Goal: Task Accomplishment & Management: Manage account settings

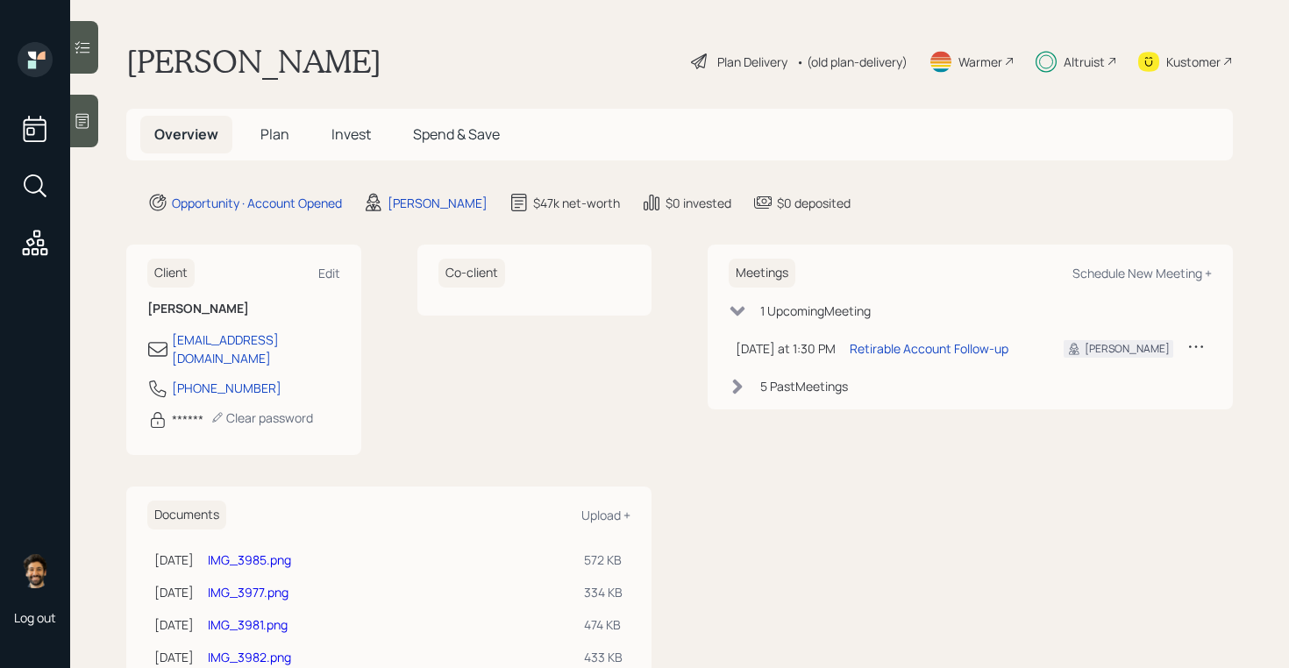
scroll to position [110, 0]
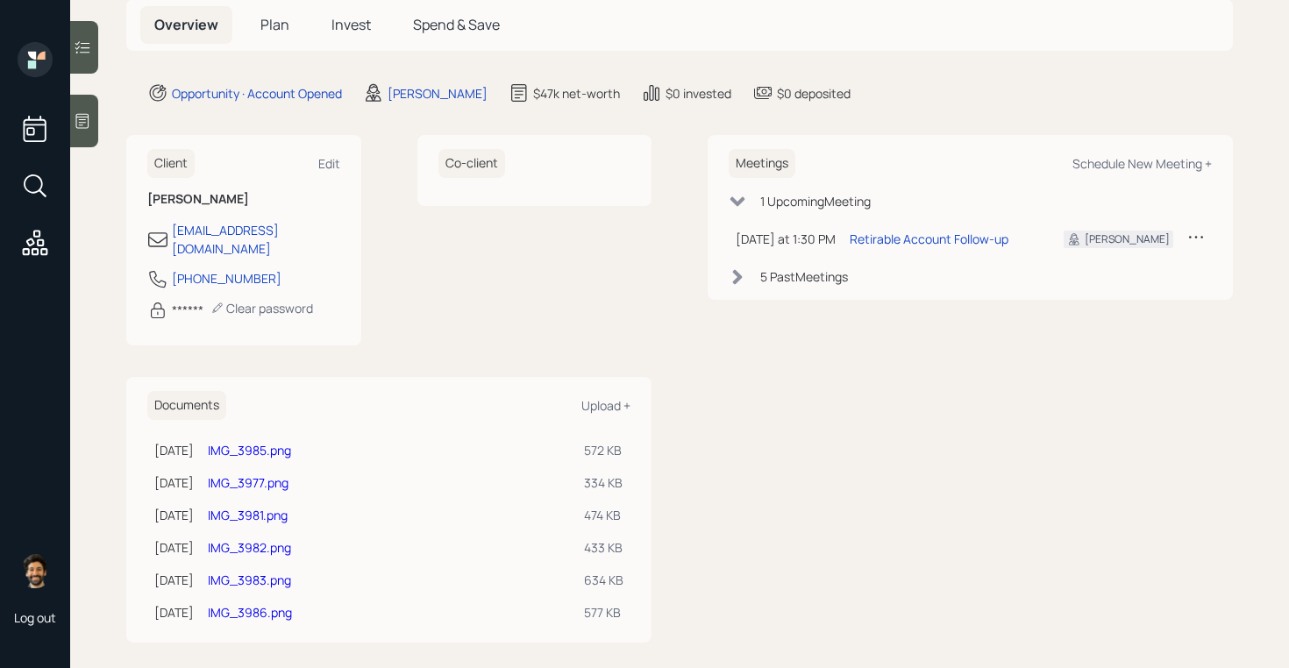
click at [273, 604] on link "IMG_3986.png" at bounding box center [250, 612] width 84 height 17
click at [286, 572] on link "IMG_3983.png" at bounding box center [249, 580] width 83 height 17
click at [247, 539] on link "IMG_3982.png" at bounding box center [249, 547] width 83 height 17
click at [266, 24] on span "Plan" at bounding box center [274, 24] width 29 height 19
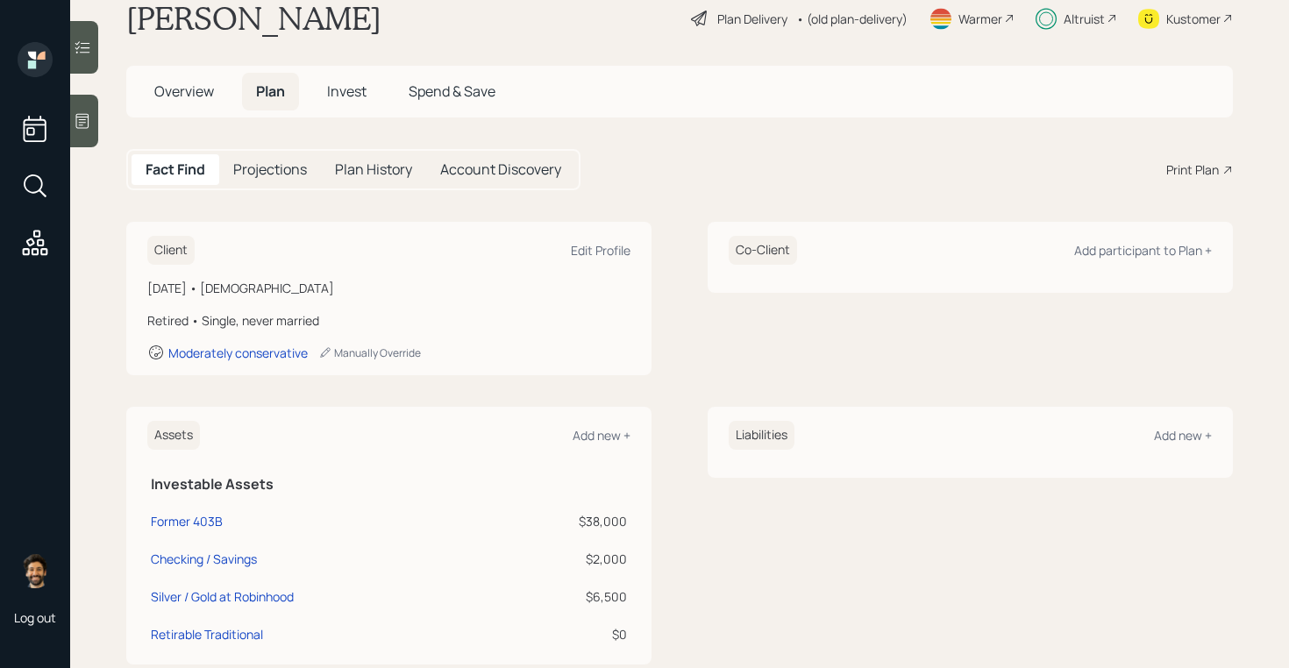
scroll to position [45, 0]
click at [348, 86] on span "Invest" at bounding box center [346, 89] width 39 height 19
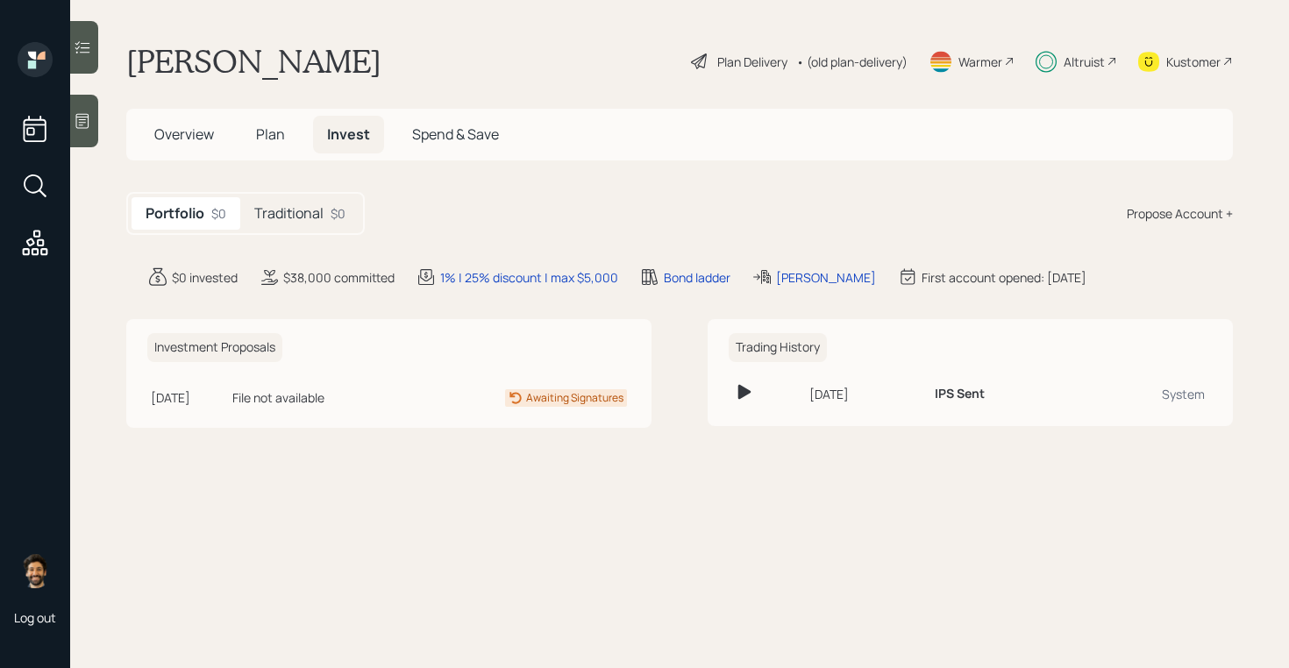
click at [300, 217] on h5 "Traditional" at bounding box center [288, 213] width 69 height 17
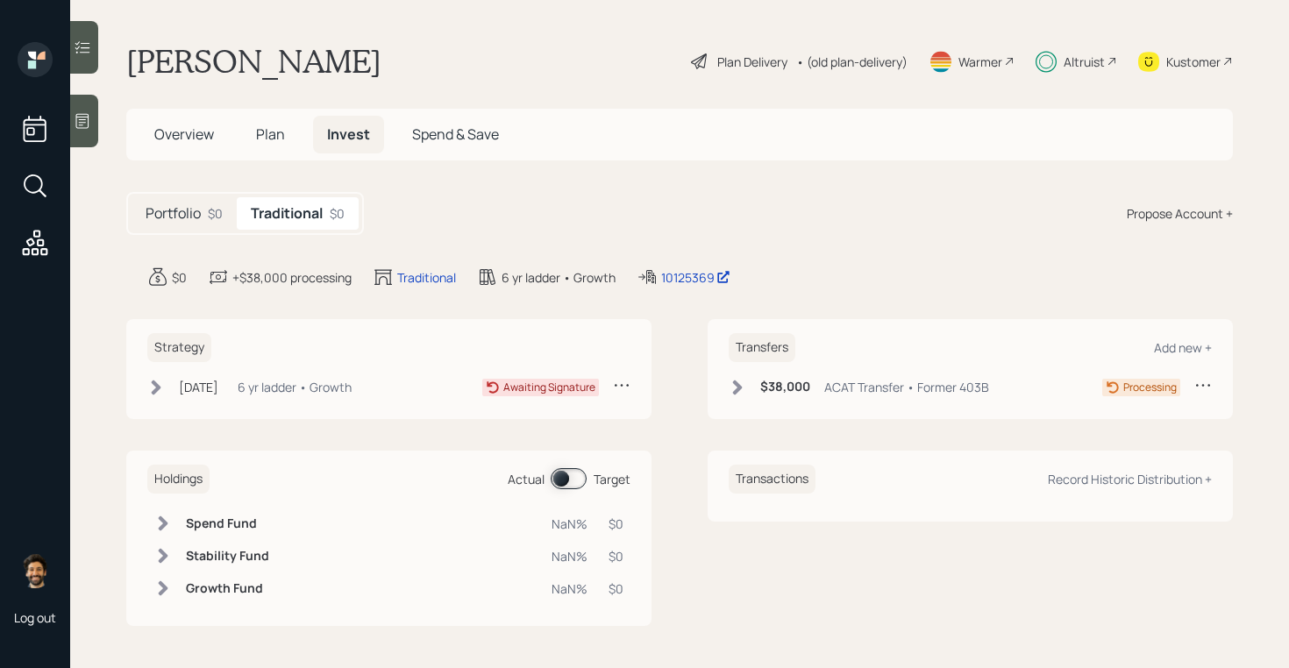
click at [291, 384] on div "6 yr ladder • Growth" at bounding box center [295, 387] width 114 height 18
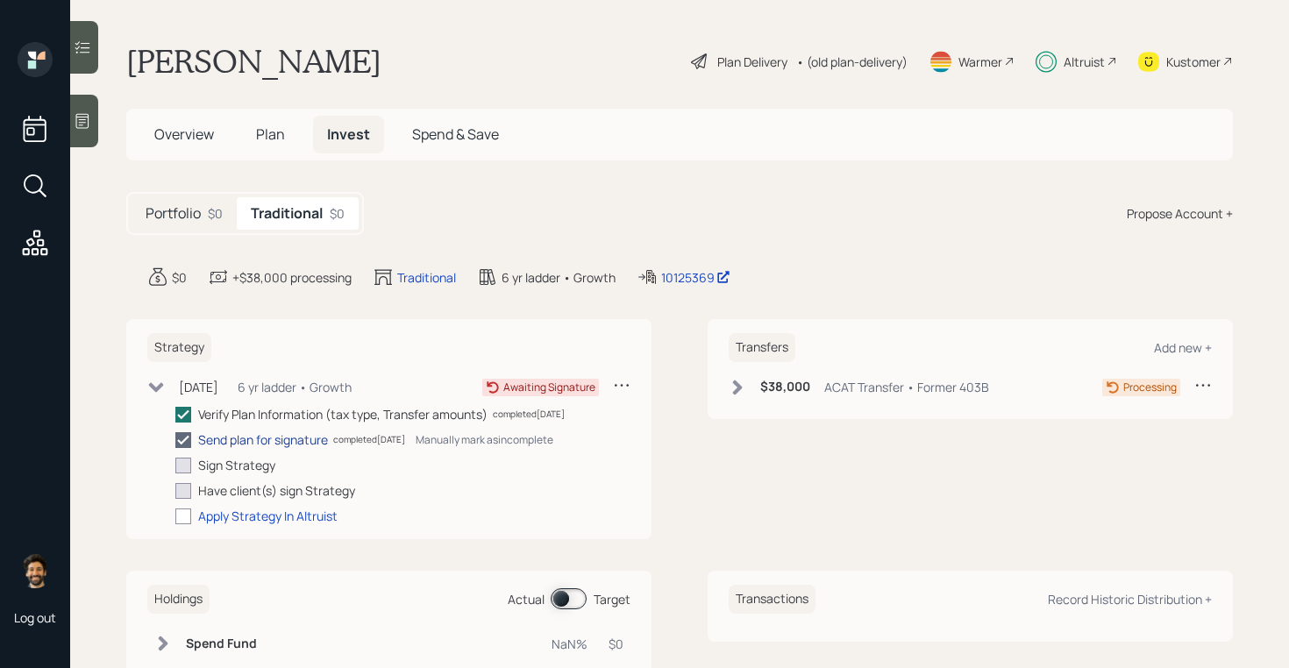
click at [259, 439] on div "Send plan for signature" at bounding box center [263, 440] width 130 height 18
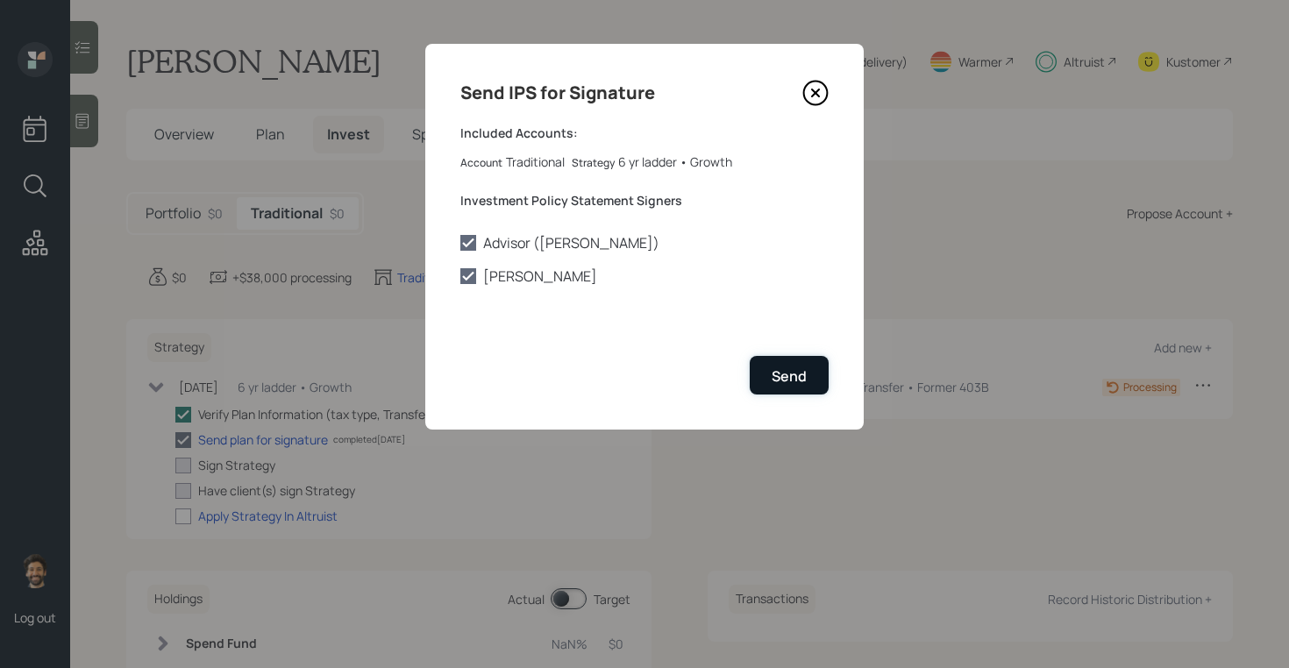
click at [778, 383] on div "Send" at bounding box center [789, 376] width 35 height 19
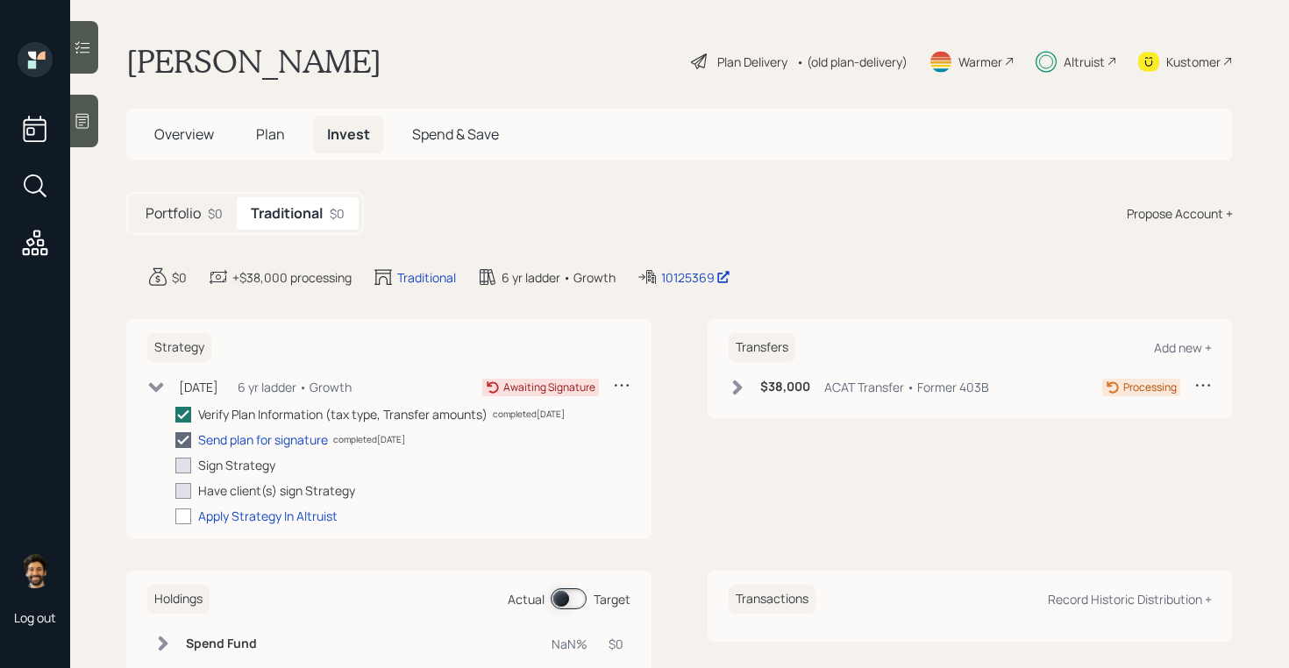
click at [280, 133] on span "Plan" at bounding box center [270, 134] width 29 height 19
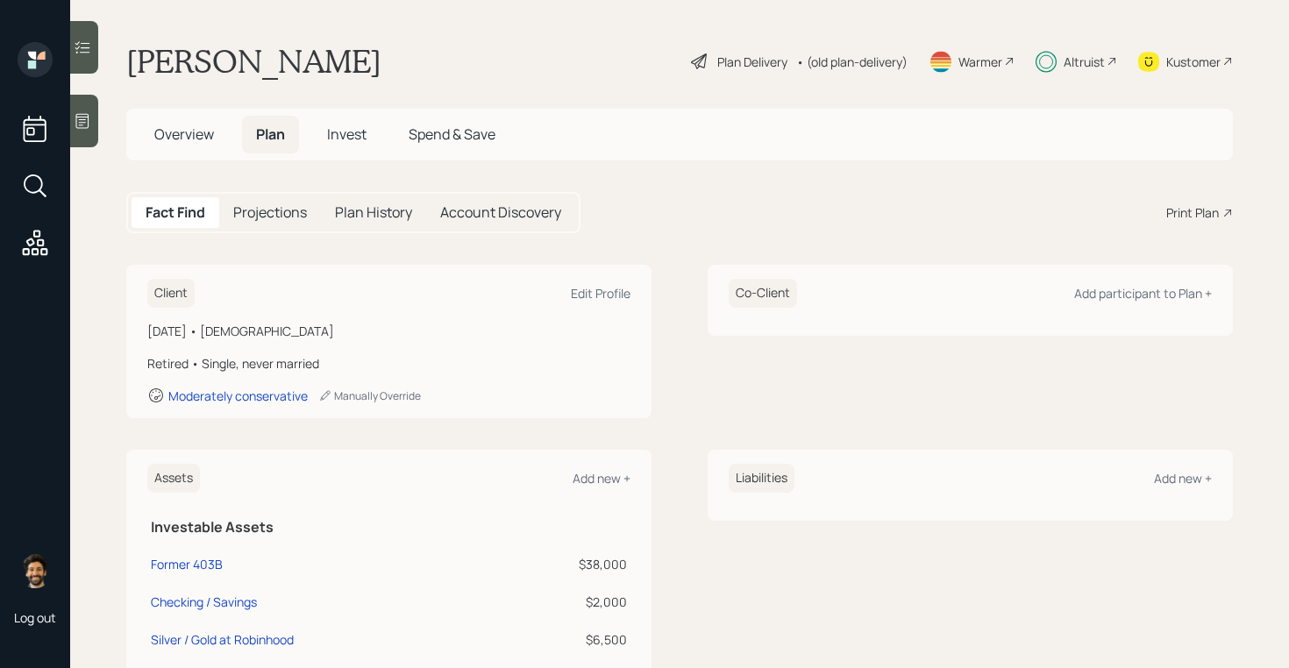
click at [361, 122] on h5 "Invest" at bounding box center [347, 135] width 68 height 38
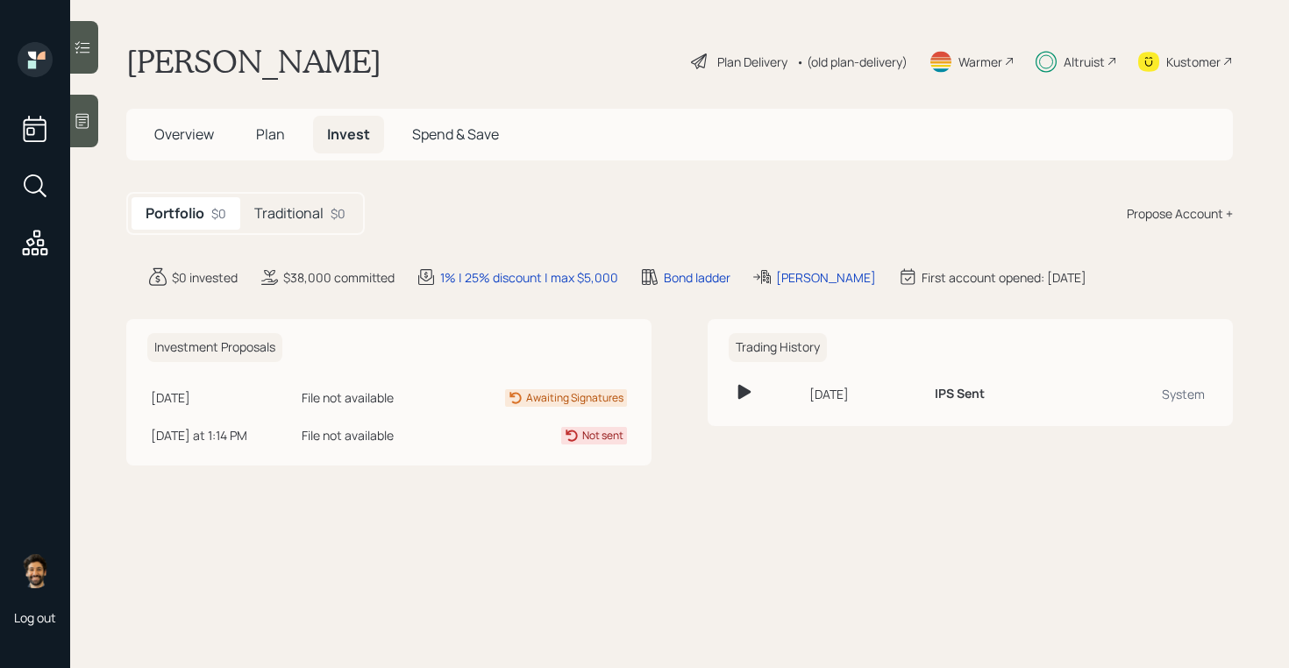
click at [1075, 61] on div "Altruist" at bounding box center [1084, 62] width 41 height 18
click at [314, 205] on h5 "Traditional" at bounding box center [288, 213] width 69 height 17
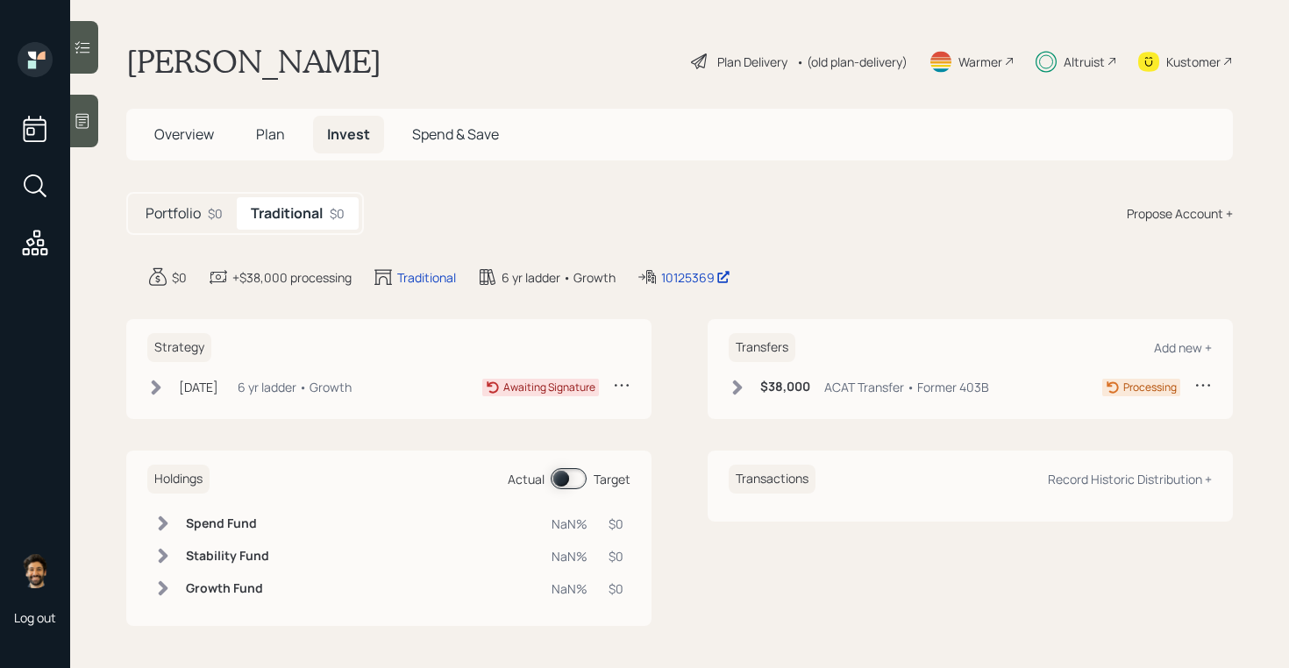
click at [159, 139] on span "Overview" at bounding box center [184, 134] width 60 height 19
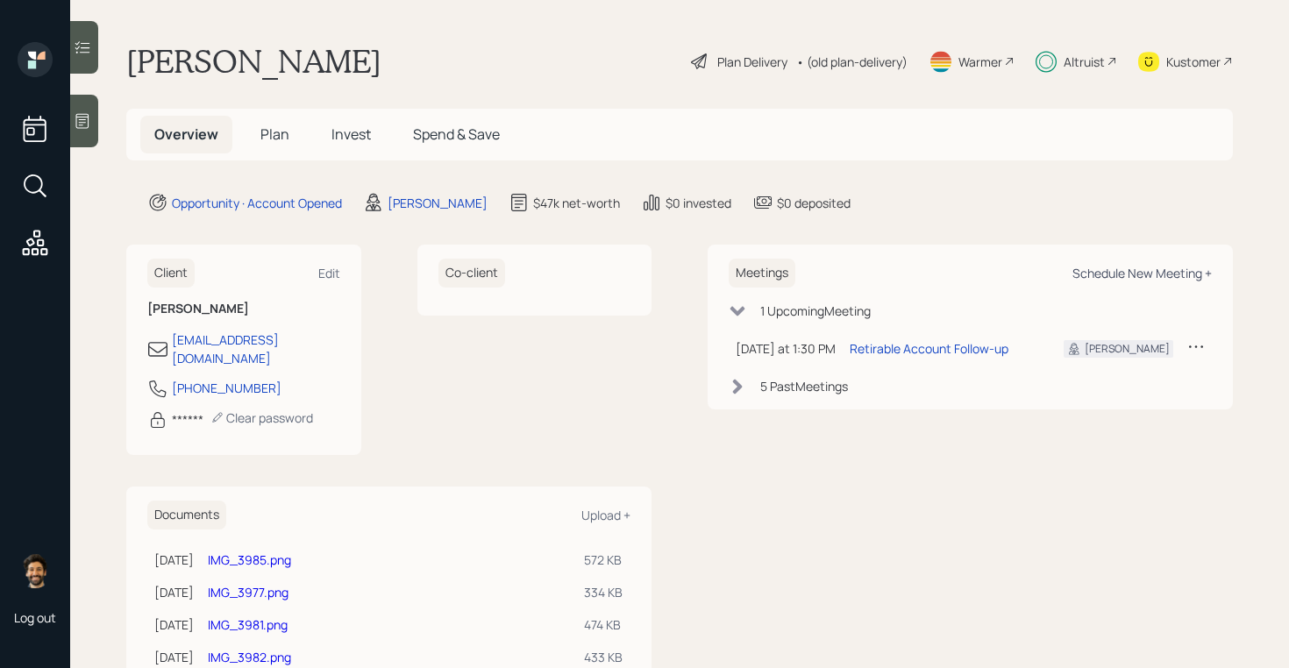
click at [1169, 281] on div "Schedule New Meeting +" at bounding box center [1142, 273] width 139 height 17
select select "f14b762f-c7c2-4b89-9227-8fa891345eea"
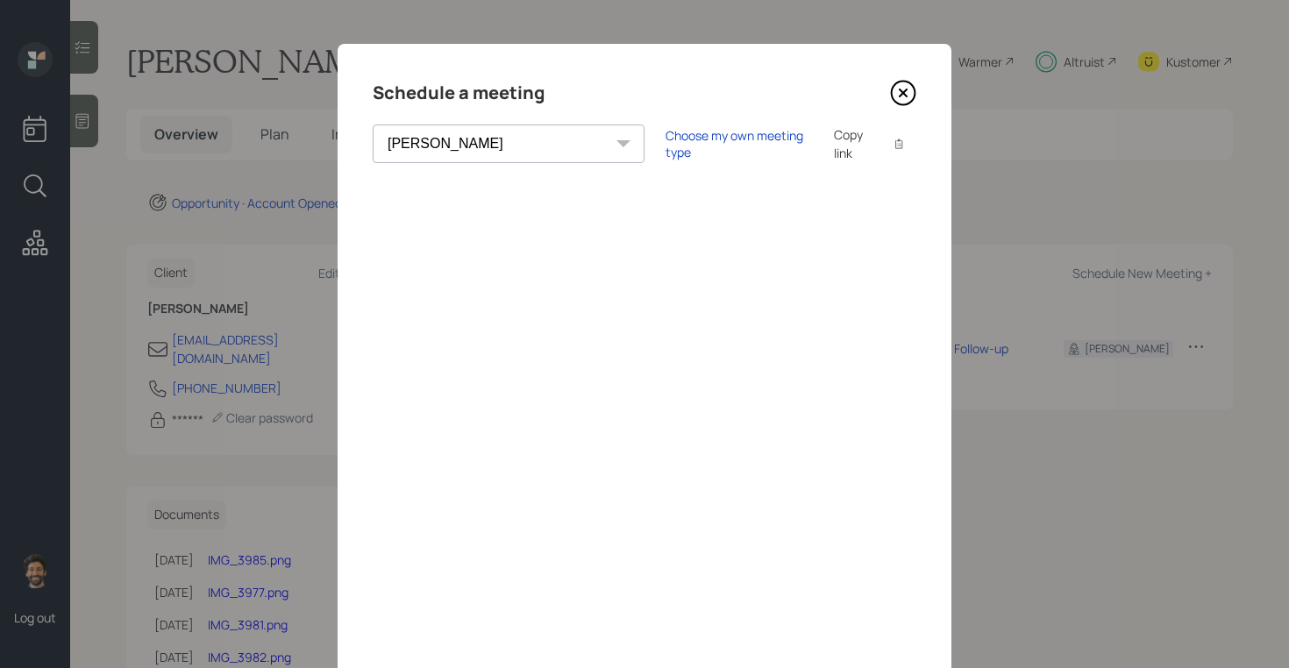
click at [900, 101] on icon at bounding box center [903, 93] width 26 height 26
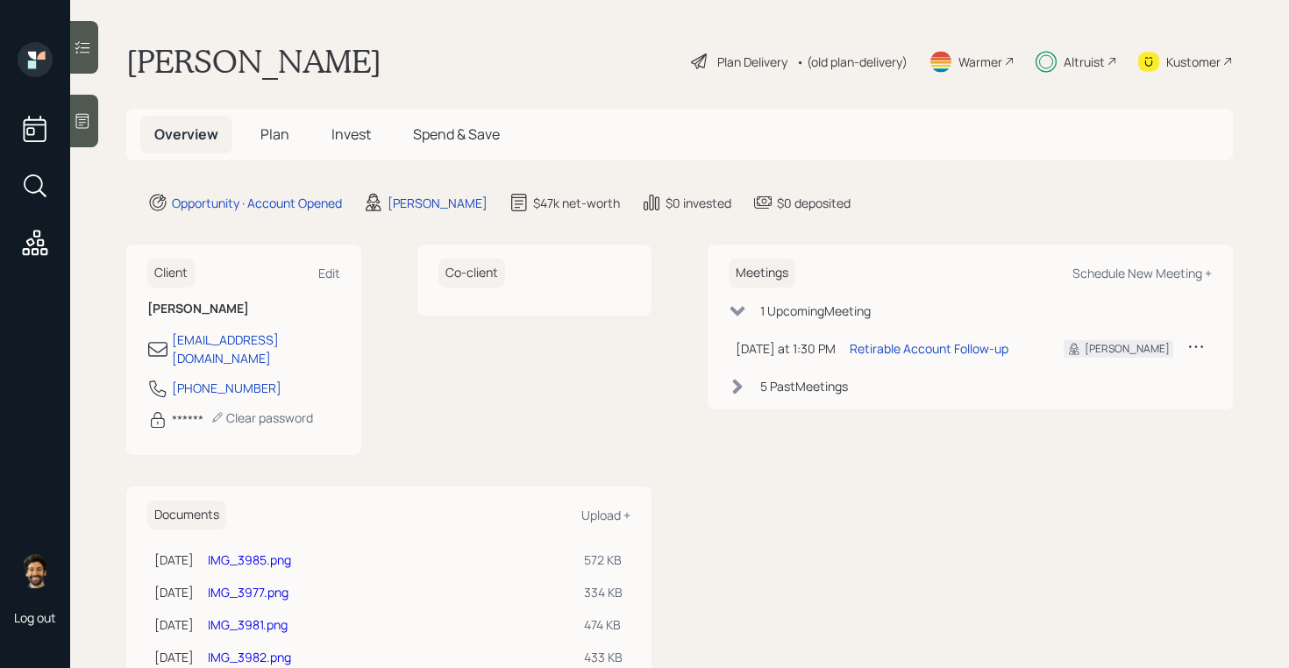
click at [270, 131] on span "Plan" at bounding box center [274, 134] width 29 height 19
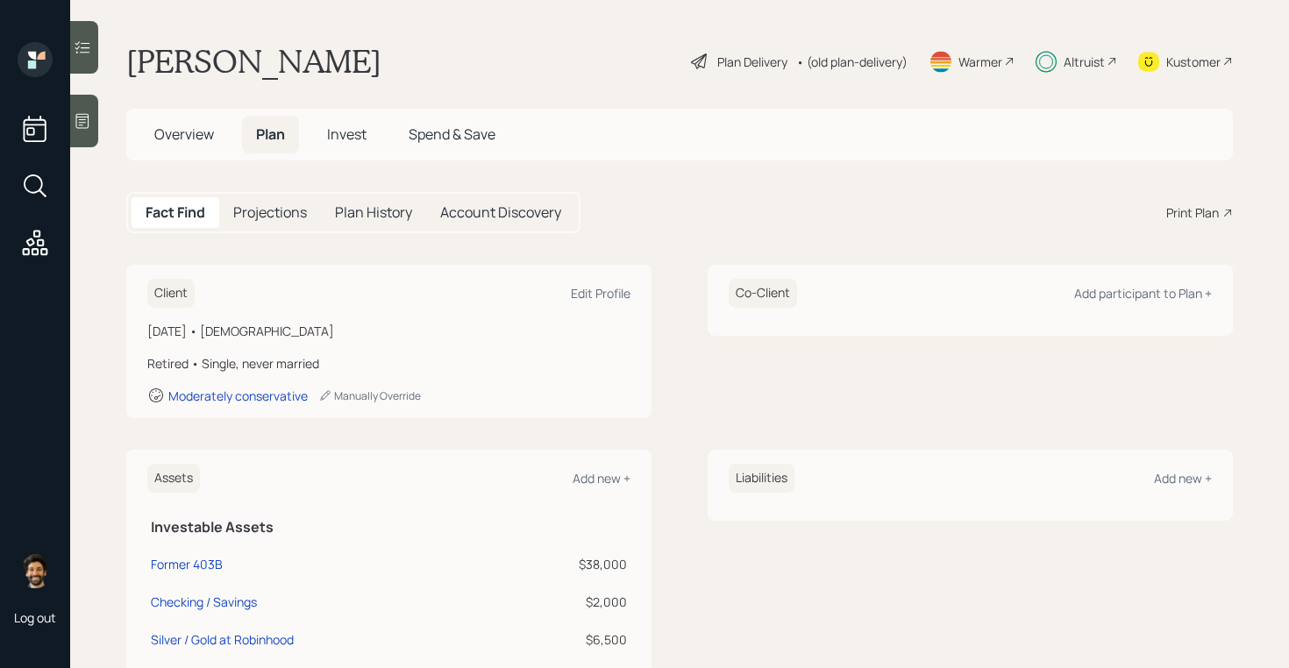
click at [358, 135] on span "Invest" at bounding box center [346, 134] width 39 height 19
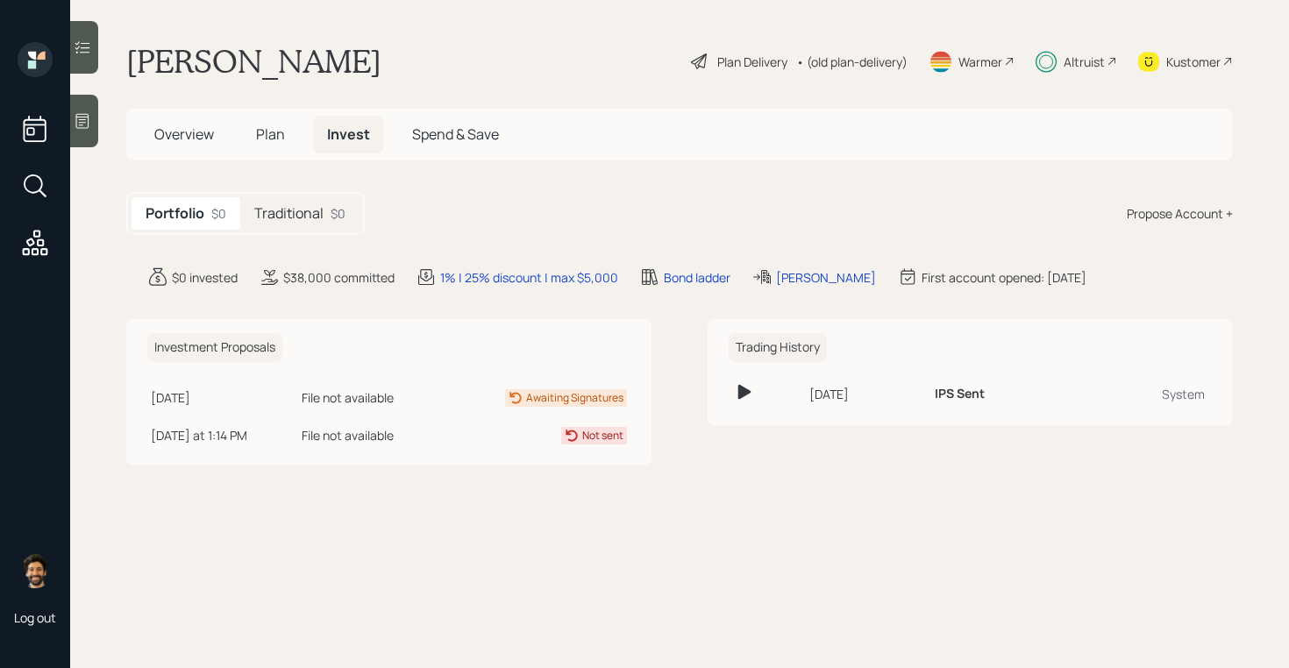
click at [270, 133] on span "Plan" at bounding box center [270, 134] width 29 height 19
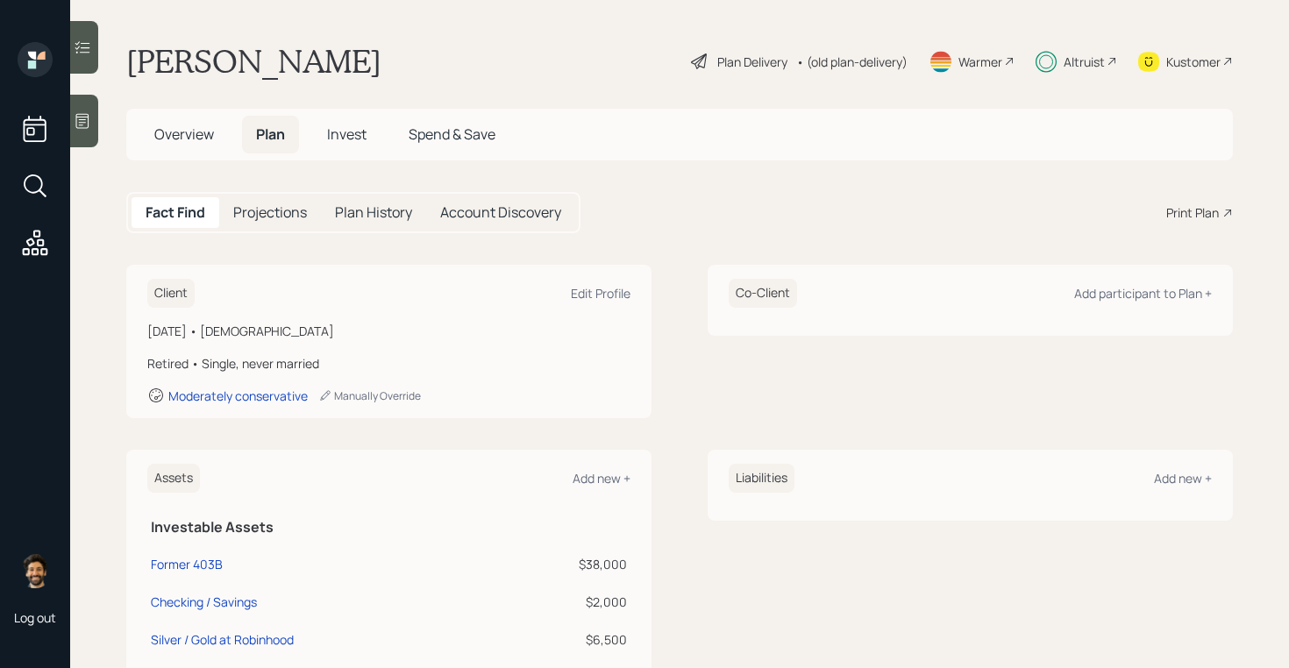
click at [349, 135] on span "Invest" at bounding box center [346, 134] width 39 height 19
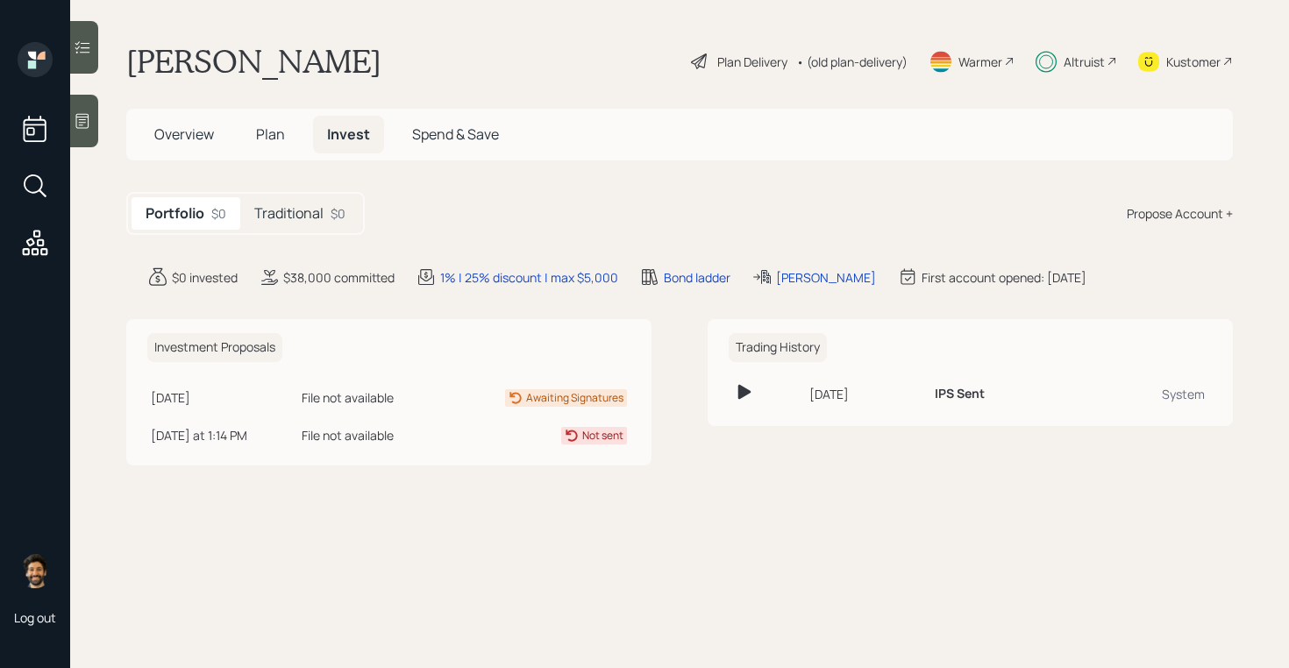
click at [321, 209] on h5 "Traditional" at bounding box center [288, 213] width 69 height 17
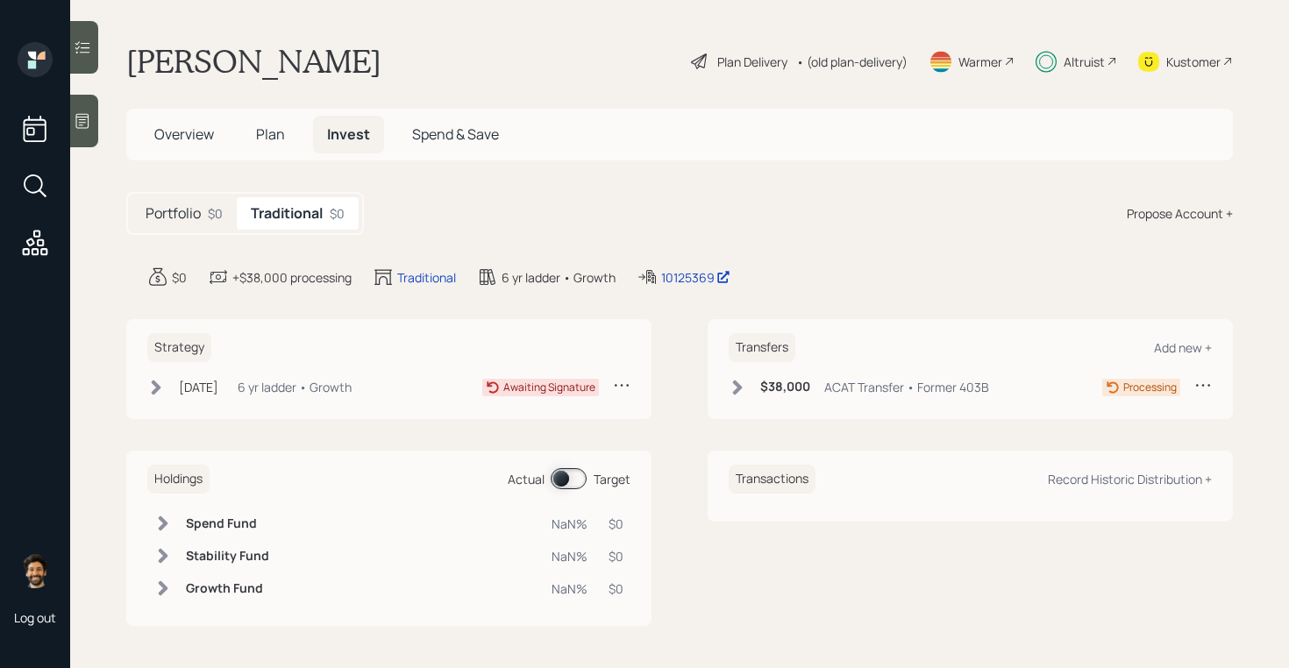
click at [1179, 53] on div "Kustomer" at bounding box center [1193, 62] width 54 height 18
